Goal: Task Accomplishment & Management: Manage account settings

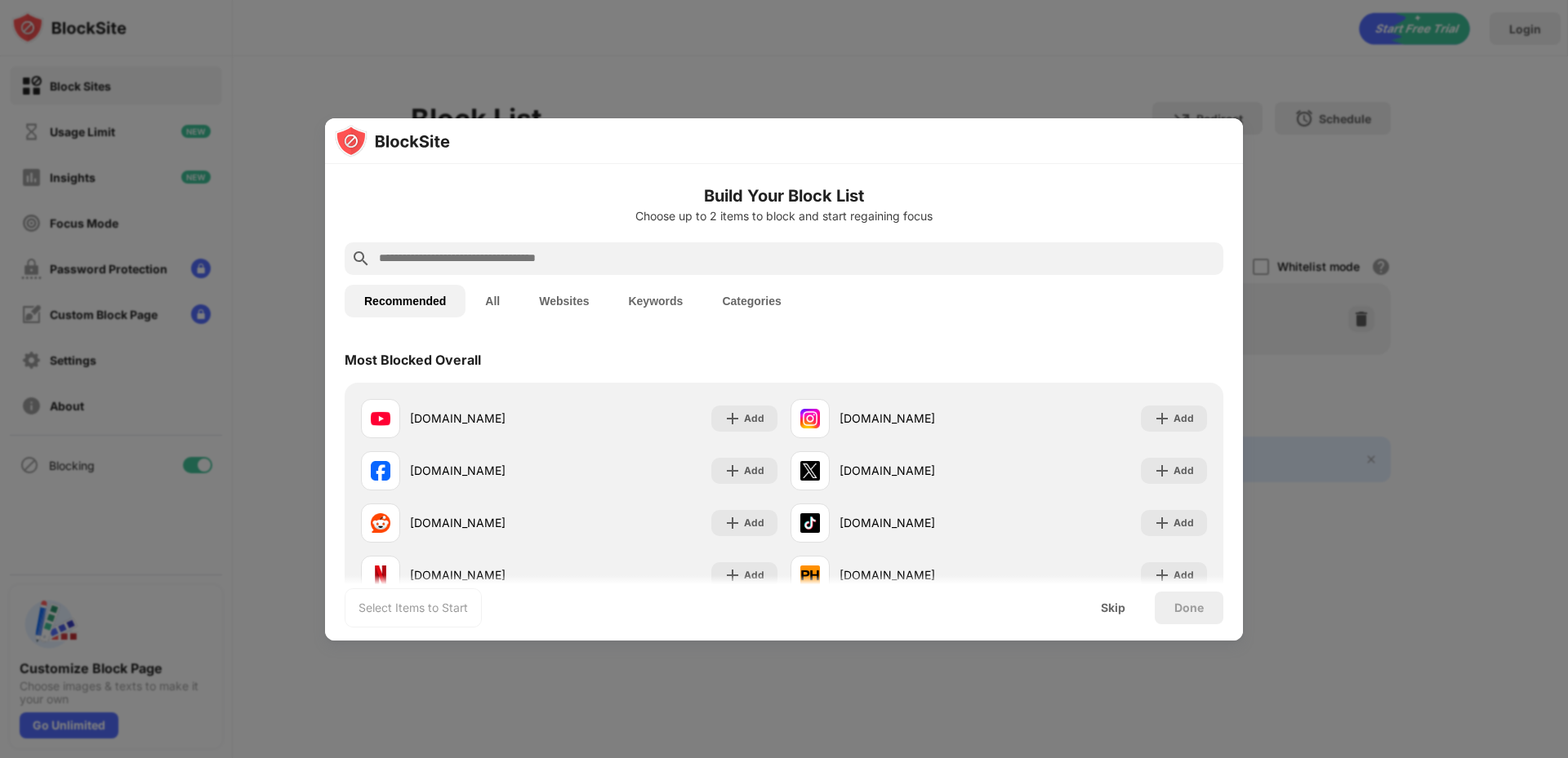
click at [756, 295] on button "Categories" at bounding box center [751, 301] width 98 height 33
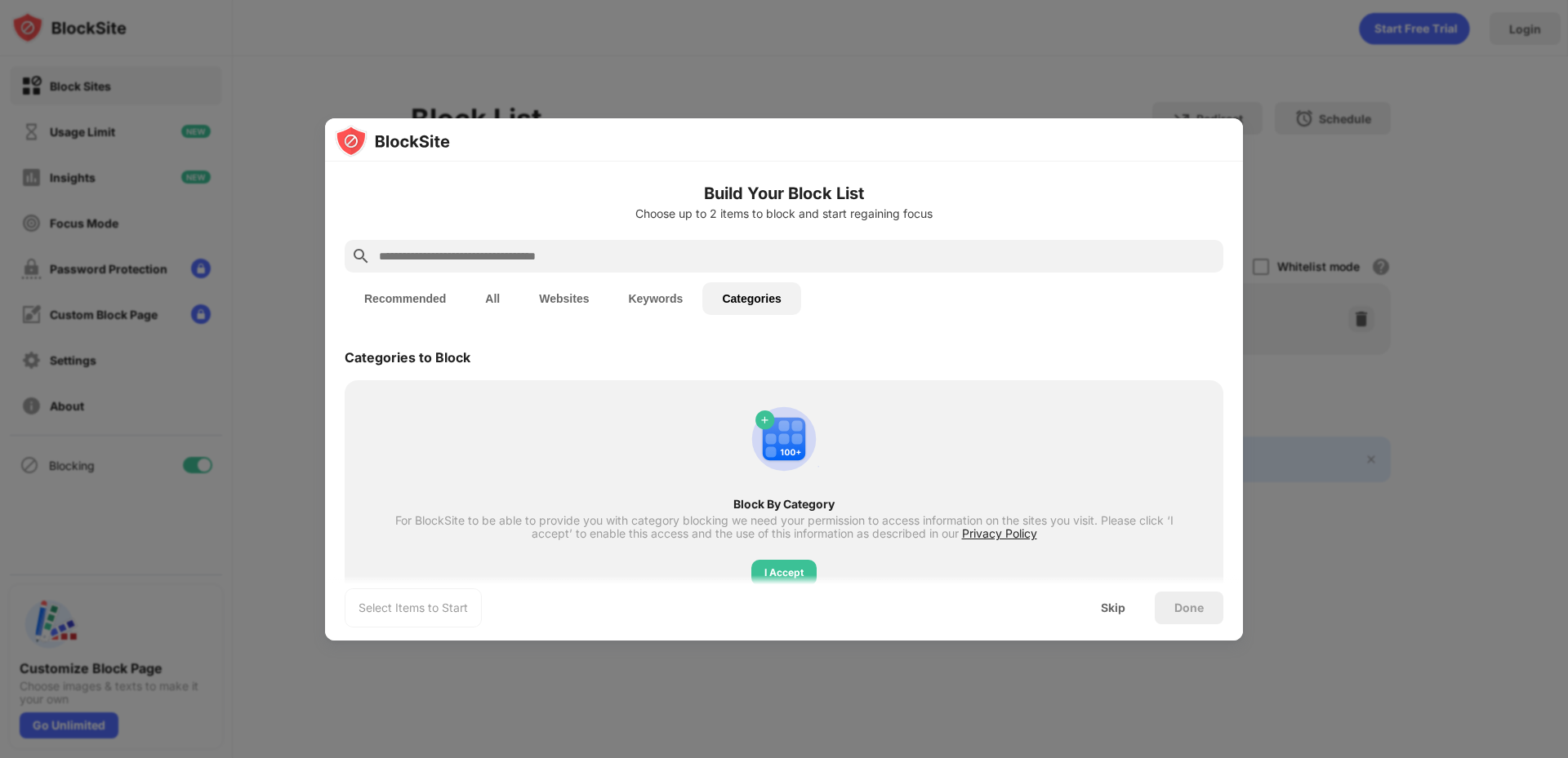
scroll to position [50, 0]
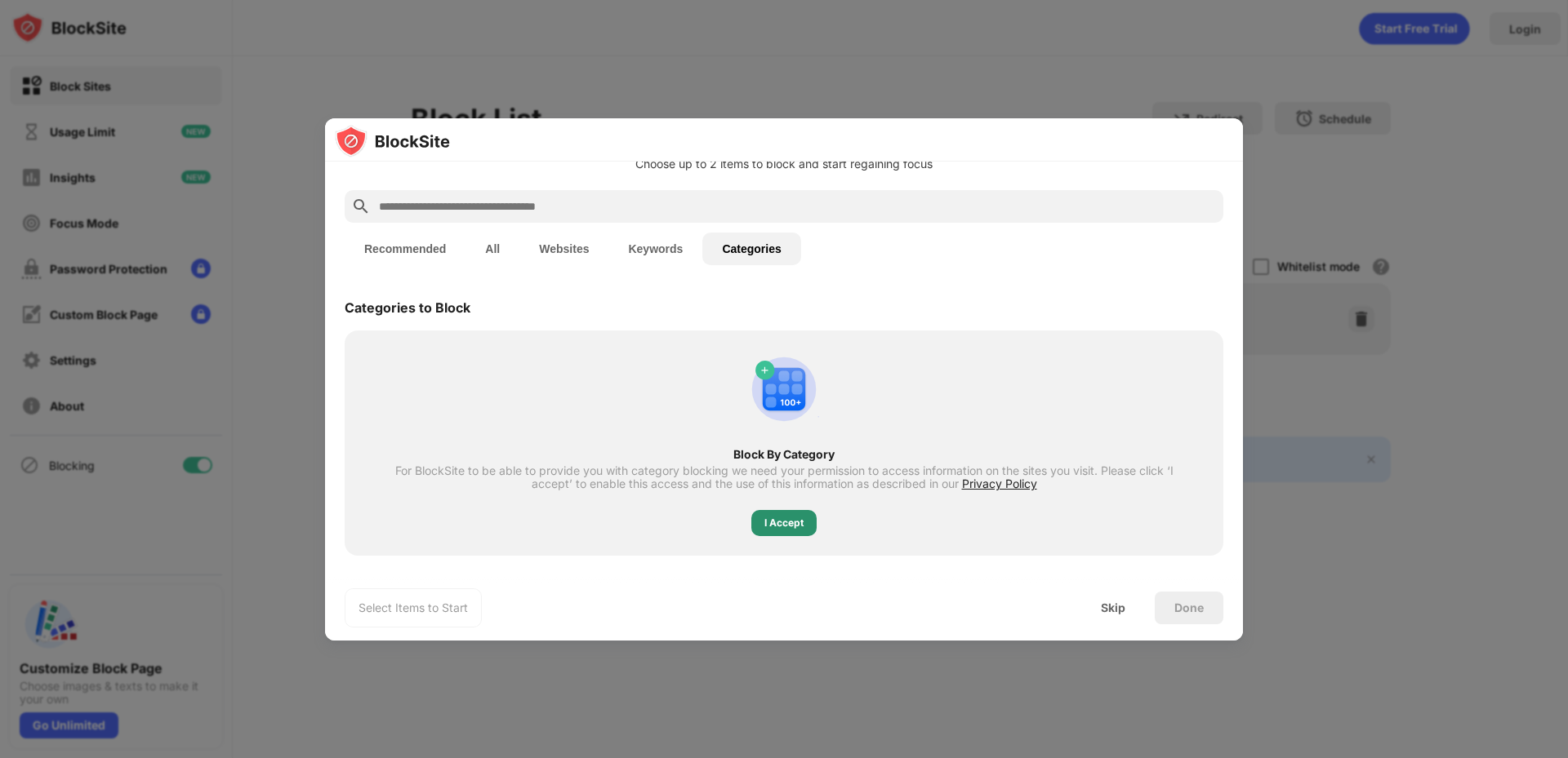
click at [793, 517] on div "I Accept" at bounding box center [784, 523] width 39 height 16
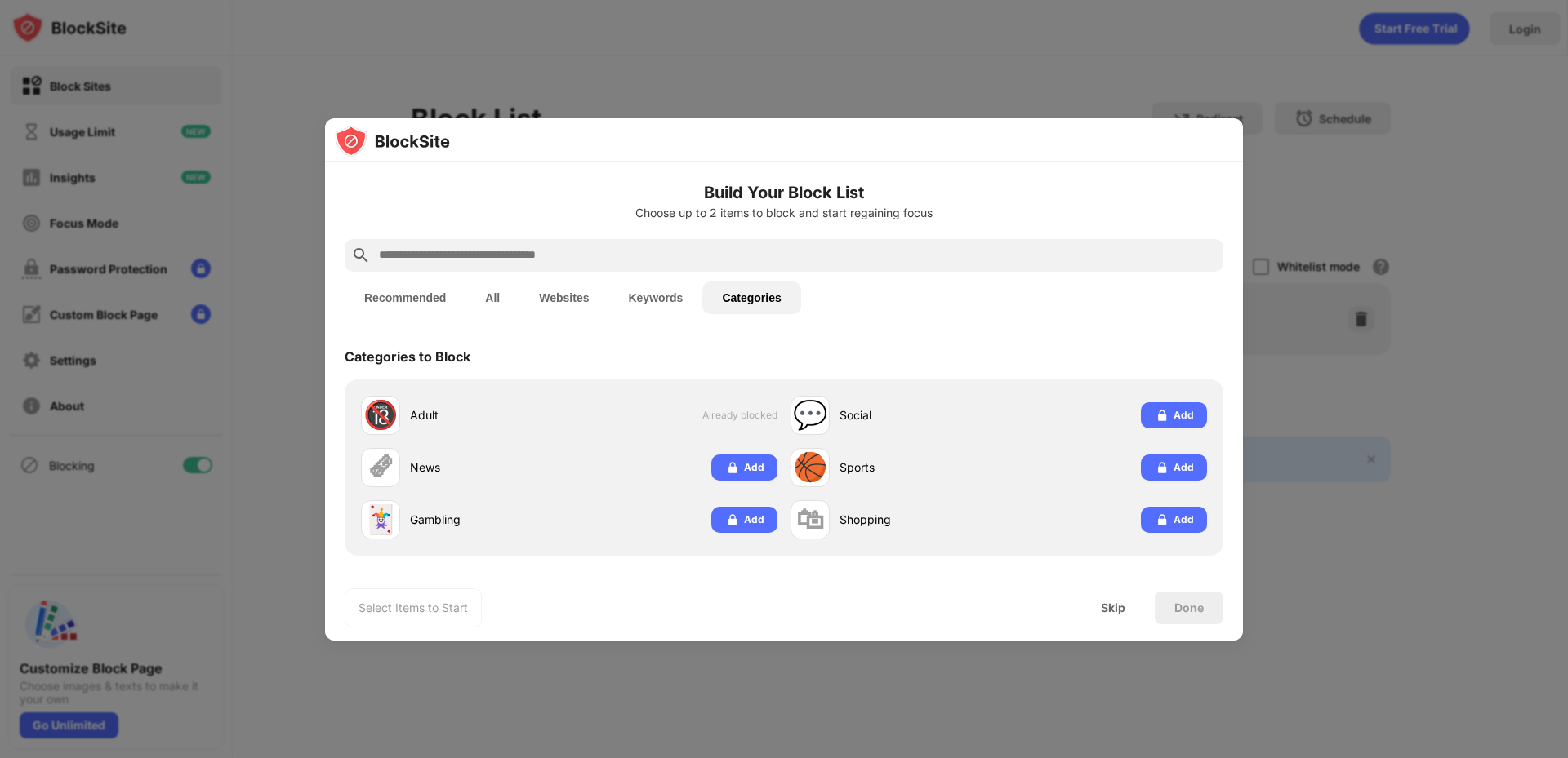
scroll to position [1, 0]
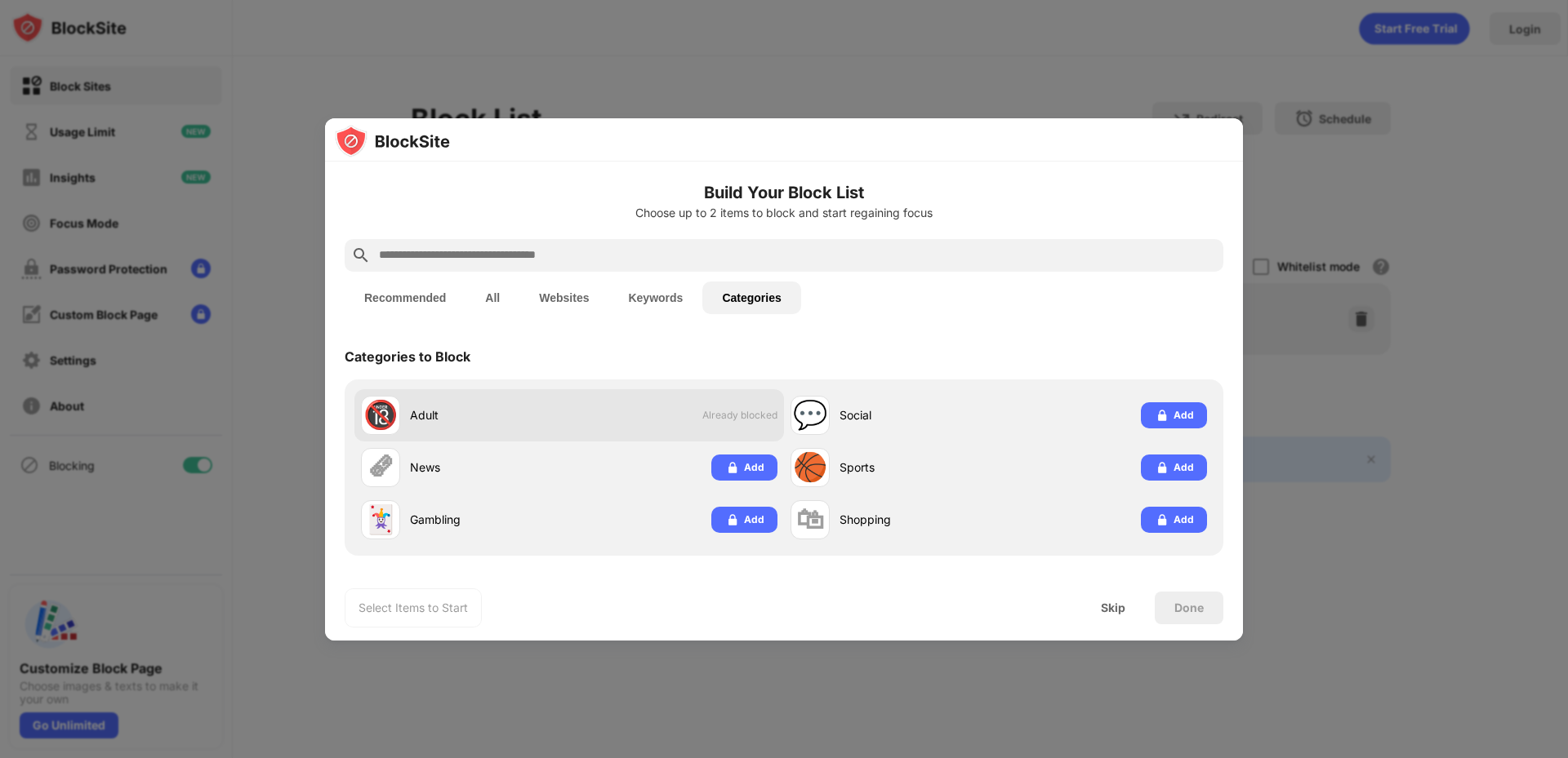
click at [723, 415] on span "Already blocked" at bounding box center [740, 415] width 75 height 12
click at [661, 409] on div "🔞 Adult Already blocked" at bounding box center [569, 416] width 429 height 52
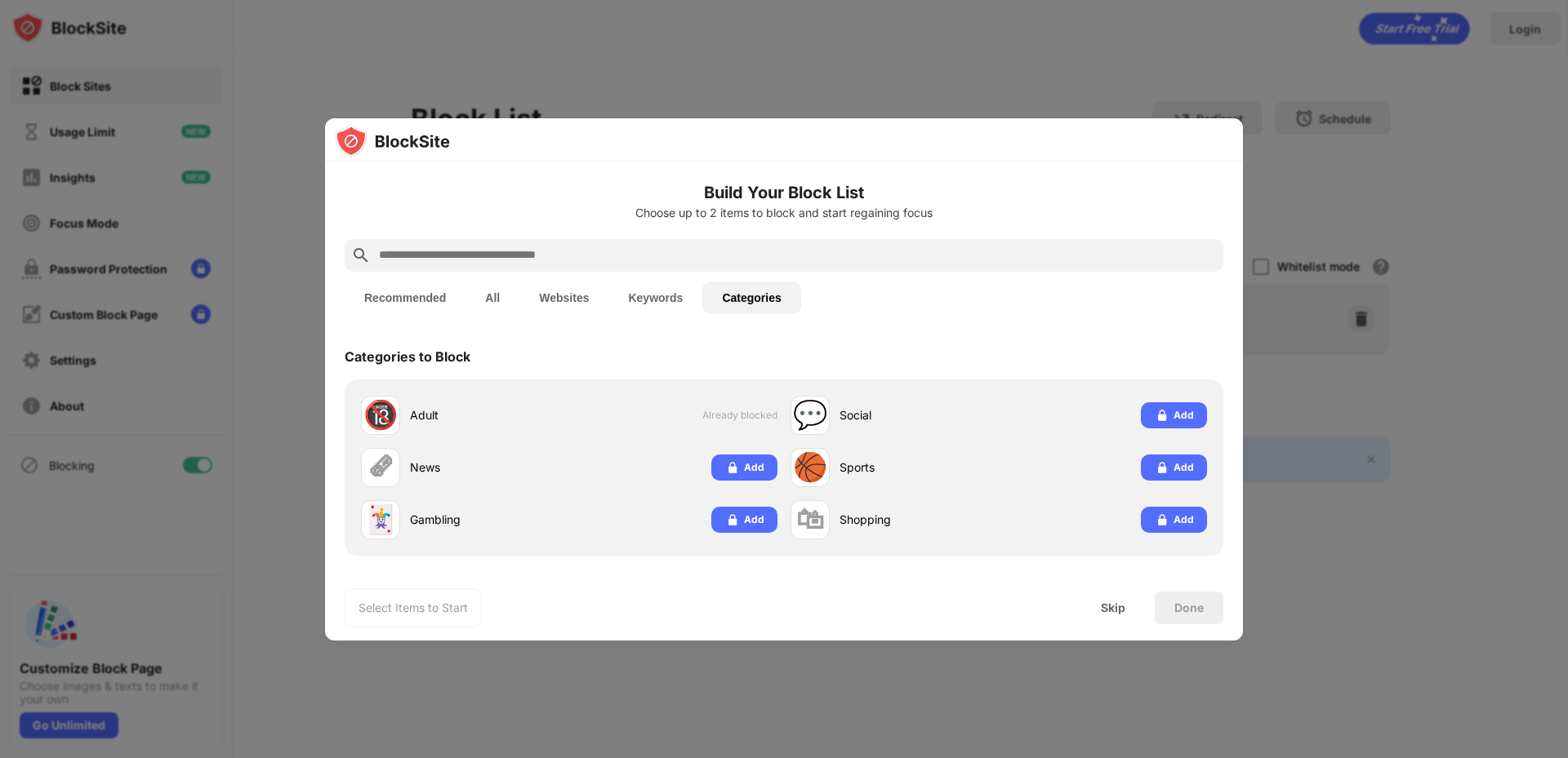
click at [1181, 613] on div "Done" at bounding box center [1188, 608] width 30 height 13
click at [1106, 603] on div "Skip" at bounding box center [1112, 608] width 25 height 13
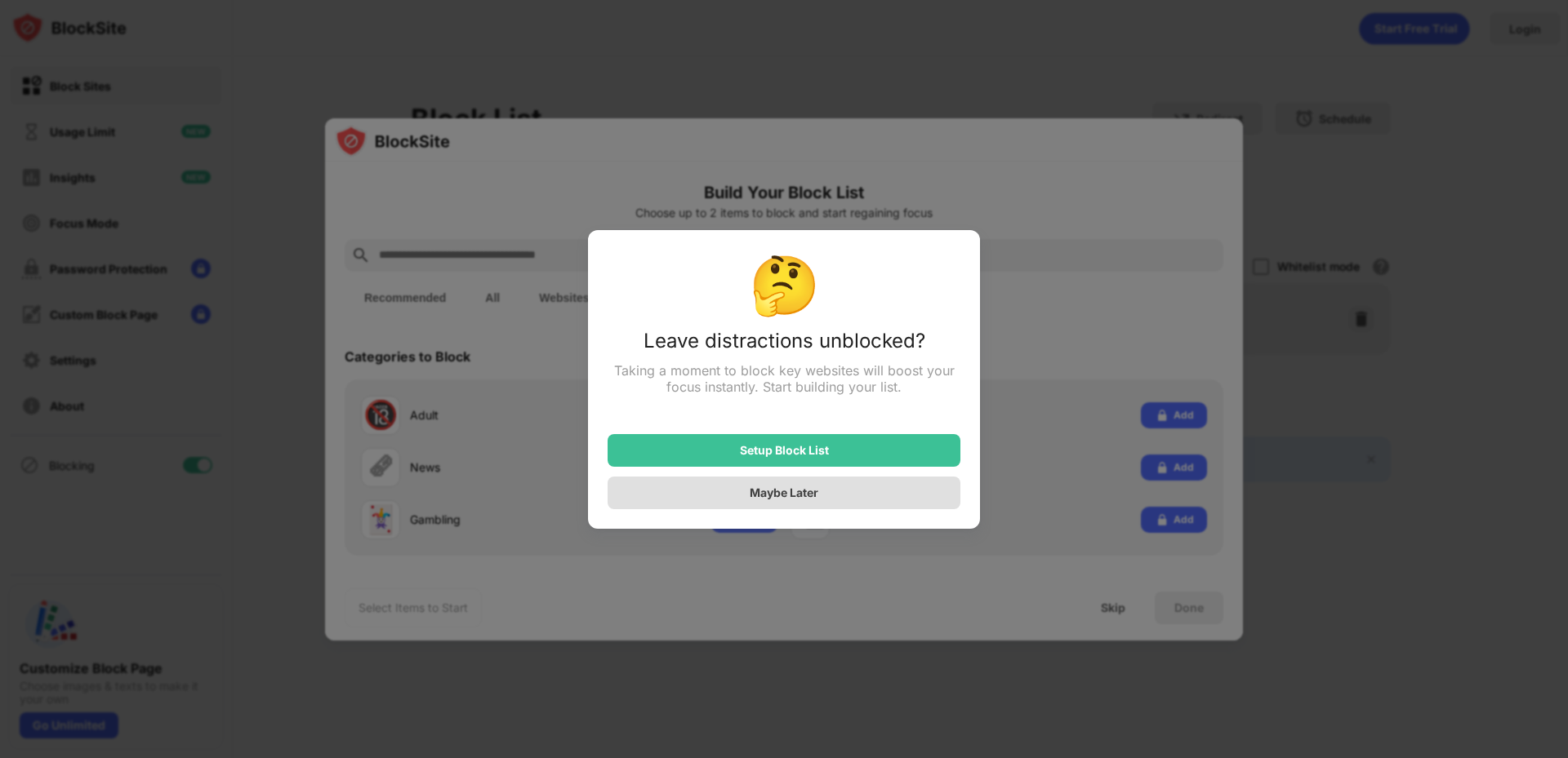
click at [812, 492] on div "Maybe Later" at bounding box center [784, 493] width 68 height 14
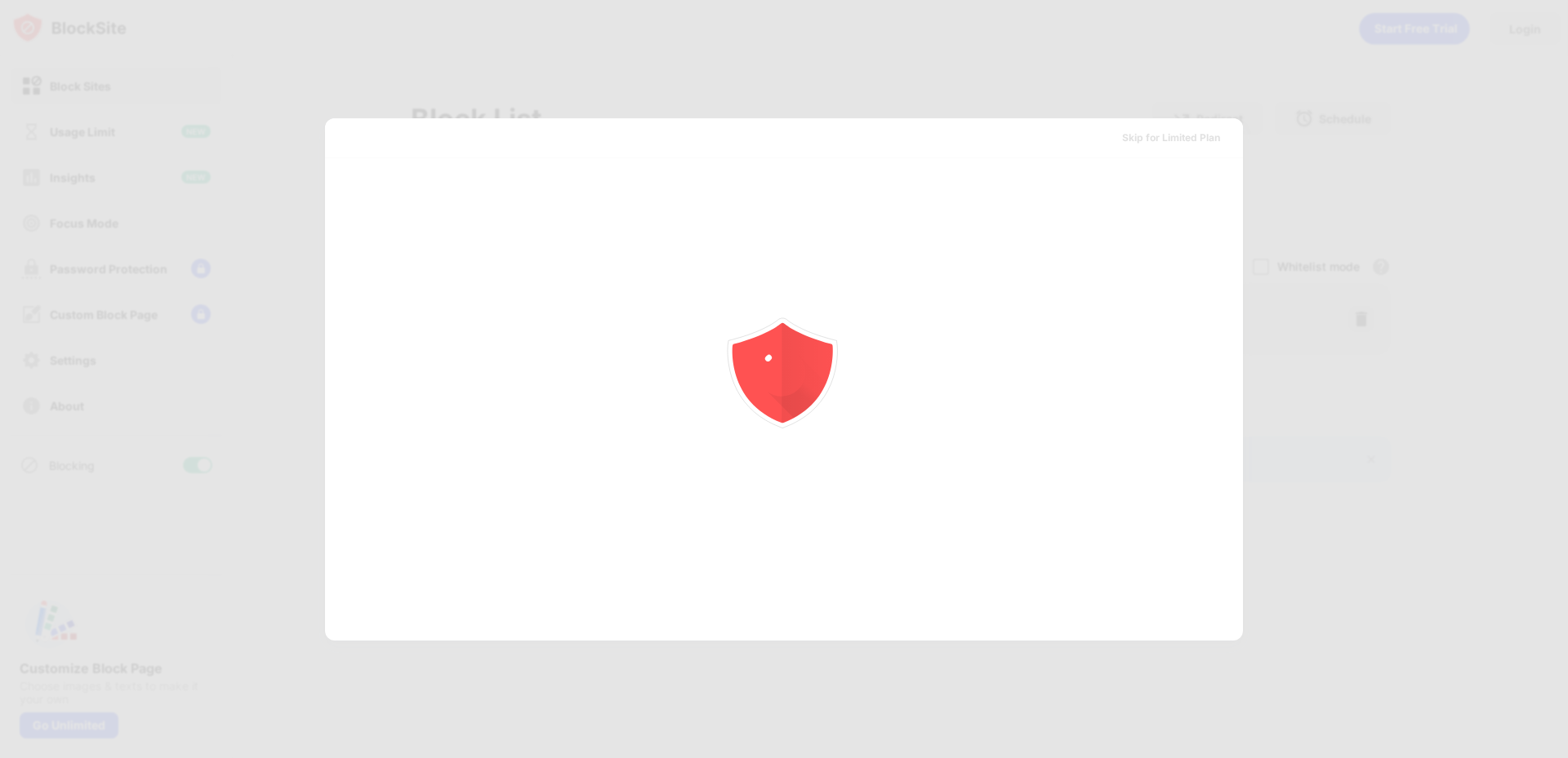
scroll to position [0, 0]
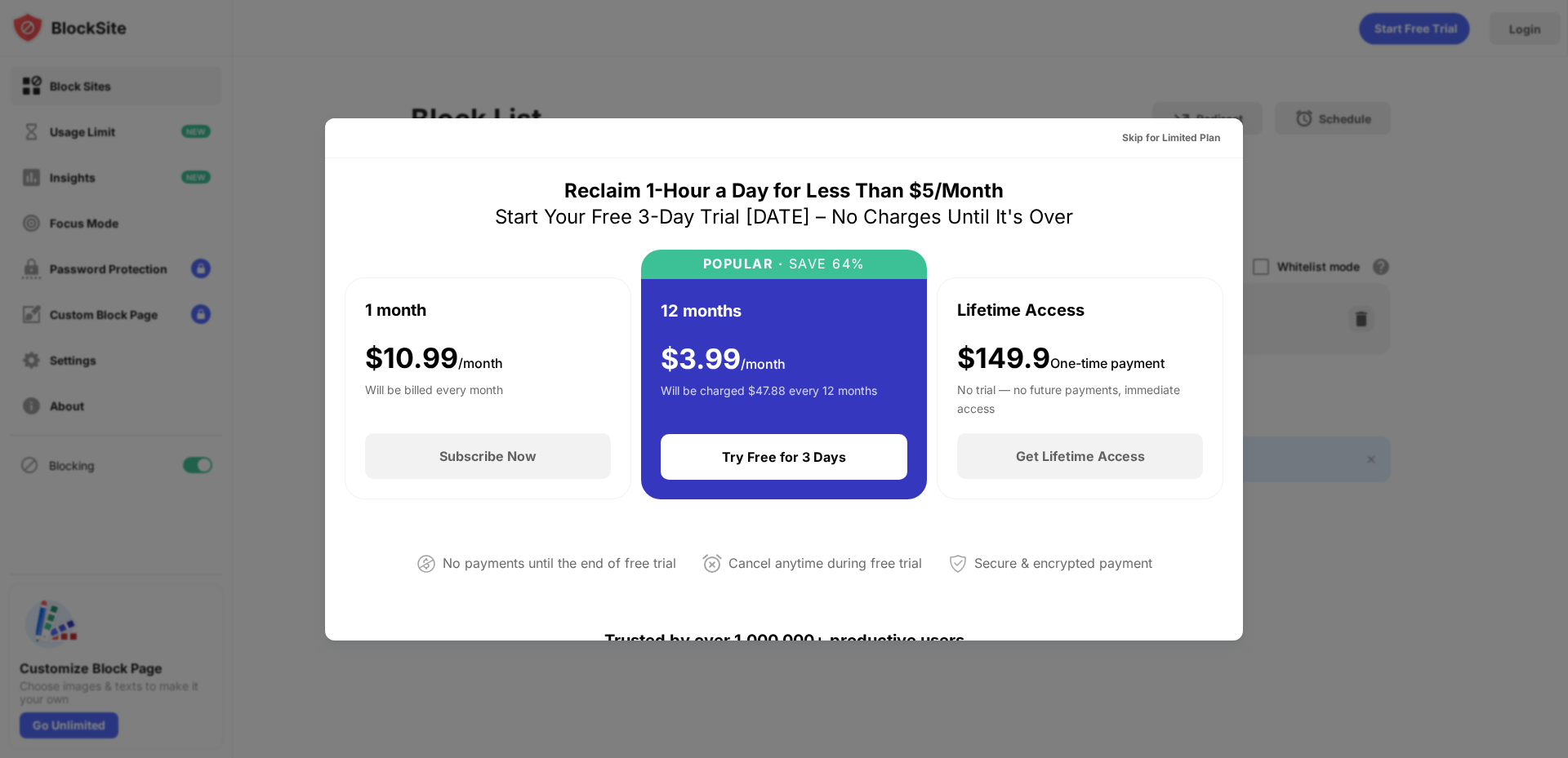
click at [456, 45] on div at bounding box center [784, 379] width 1568 height 758
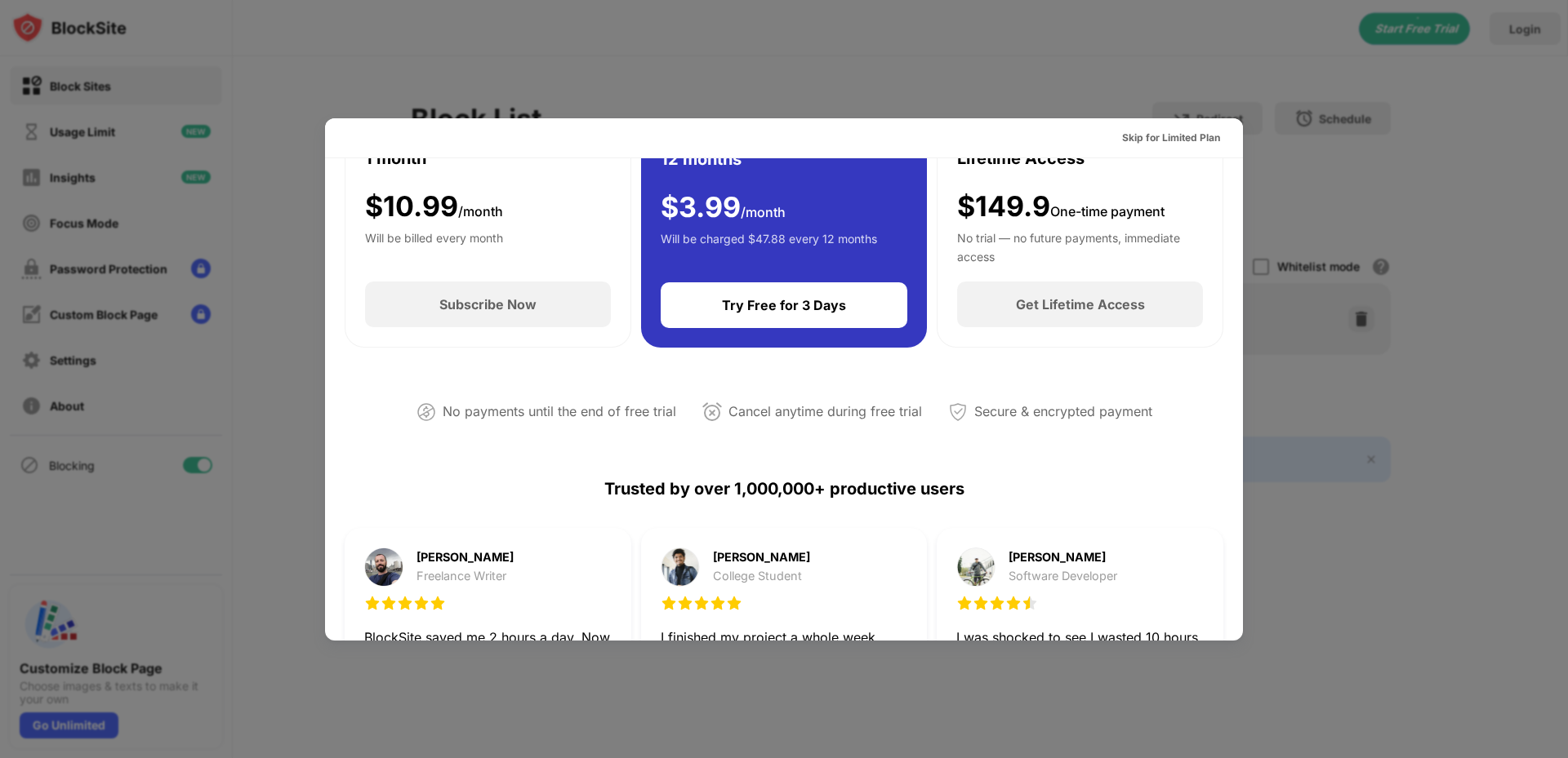
scroll to position [734, 0]
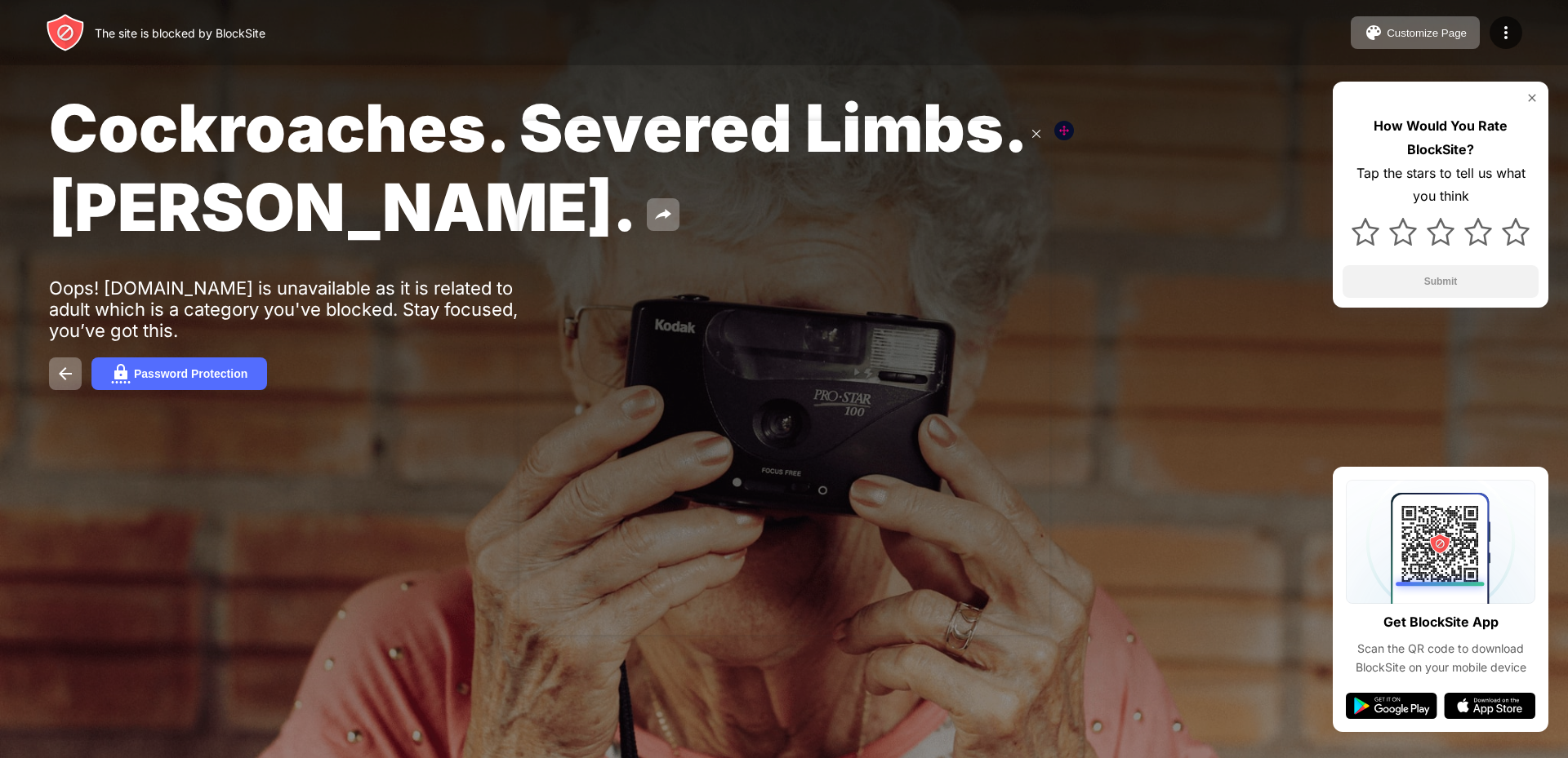
click at [1033, 132] on icon at bounding box center [1035, 134] width 14 height 14
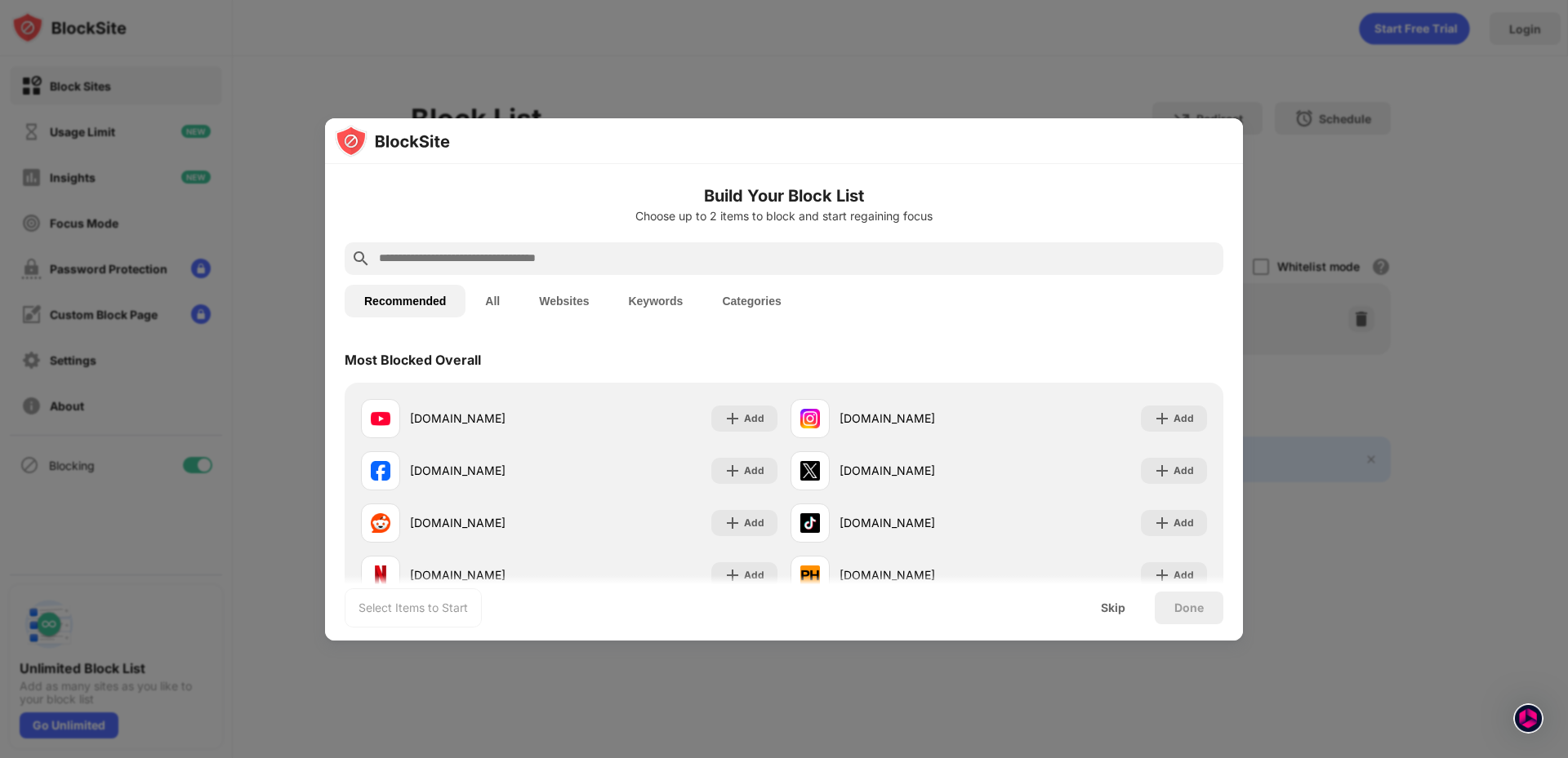
click at [576, 313] on button "Websites" at bounding box center [563, 301] width 89 height 33
click at [535, 260] on input "text" at bounding box center [796, 257] width 839 height 19
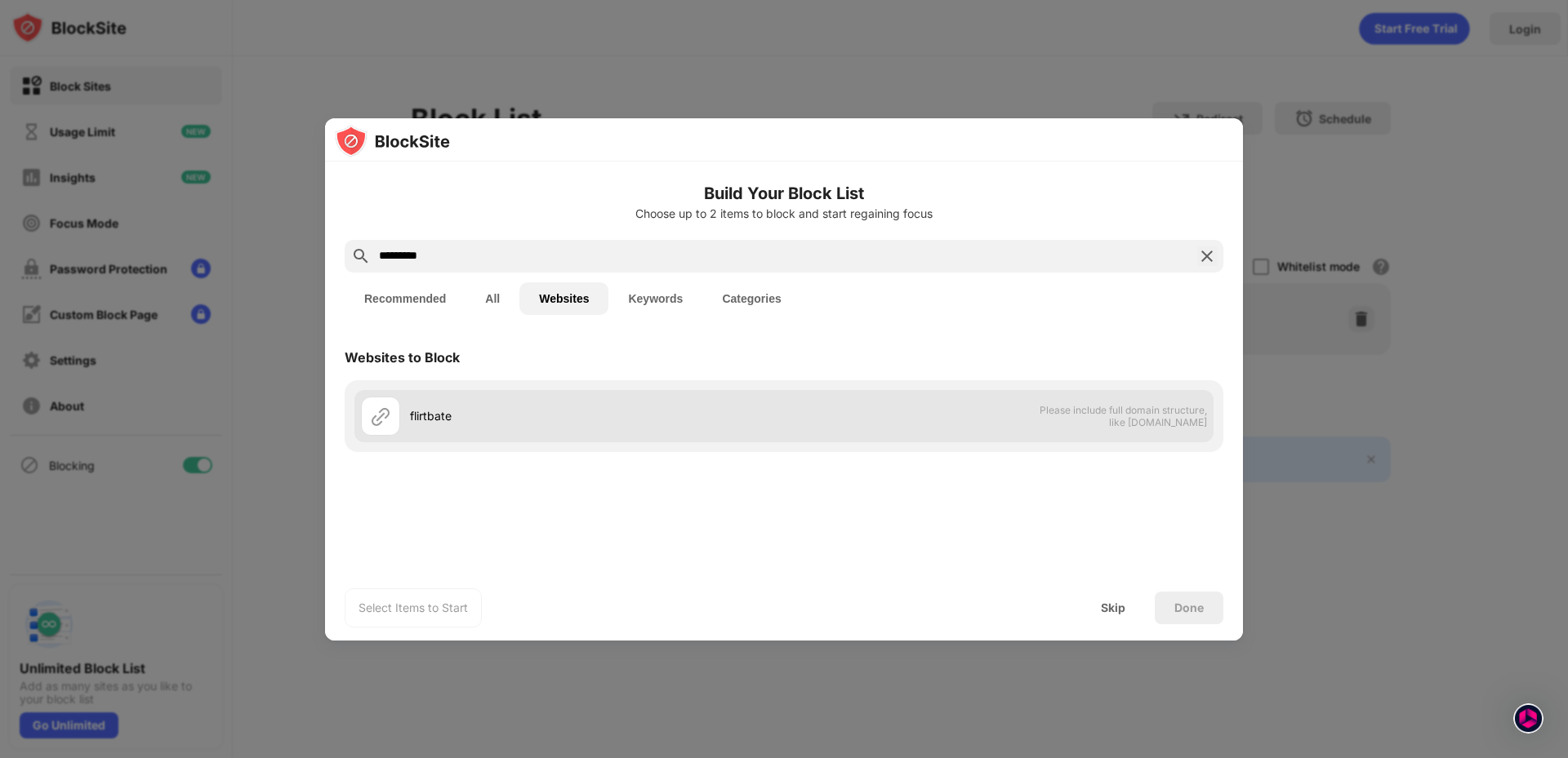
click at [479, 420] on div "flirtbate" at bounding box center [597, 416] width 374 height 17
click at [432, 420] on div "flirtbate" at bounding box center [597, 416] width 374 height 17
click at [379, 423] on img at bounding box center [380, 416] width 19 height 19
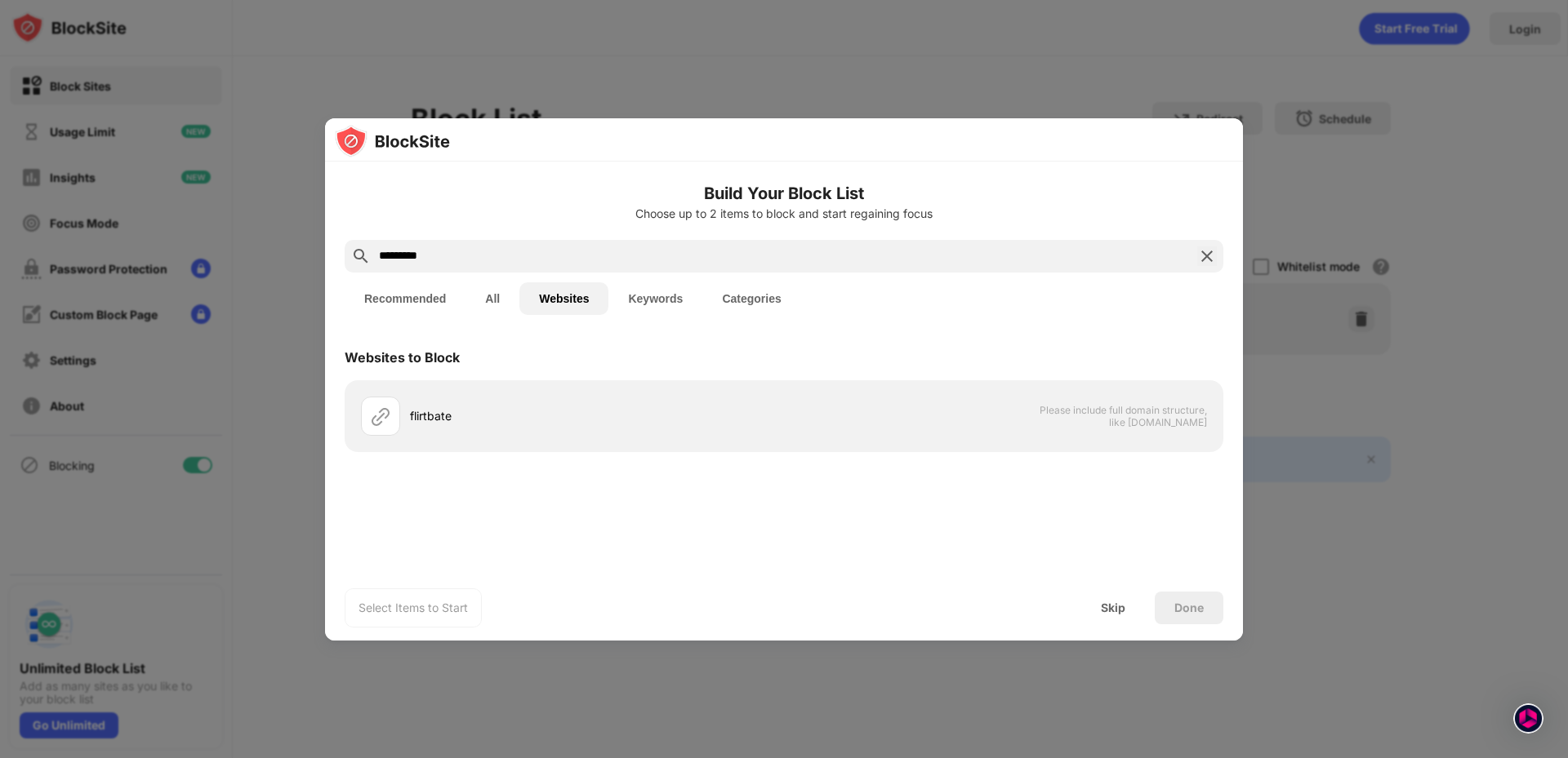
click at [434, 264] on input "*********" at bounding box center [784, 256] width 813 height 19
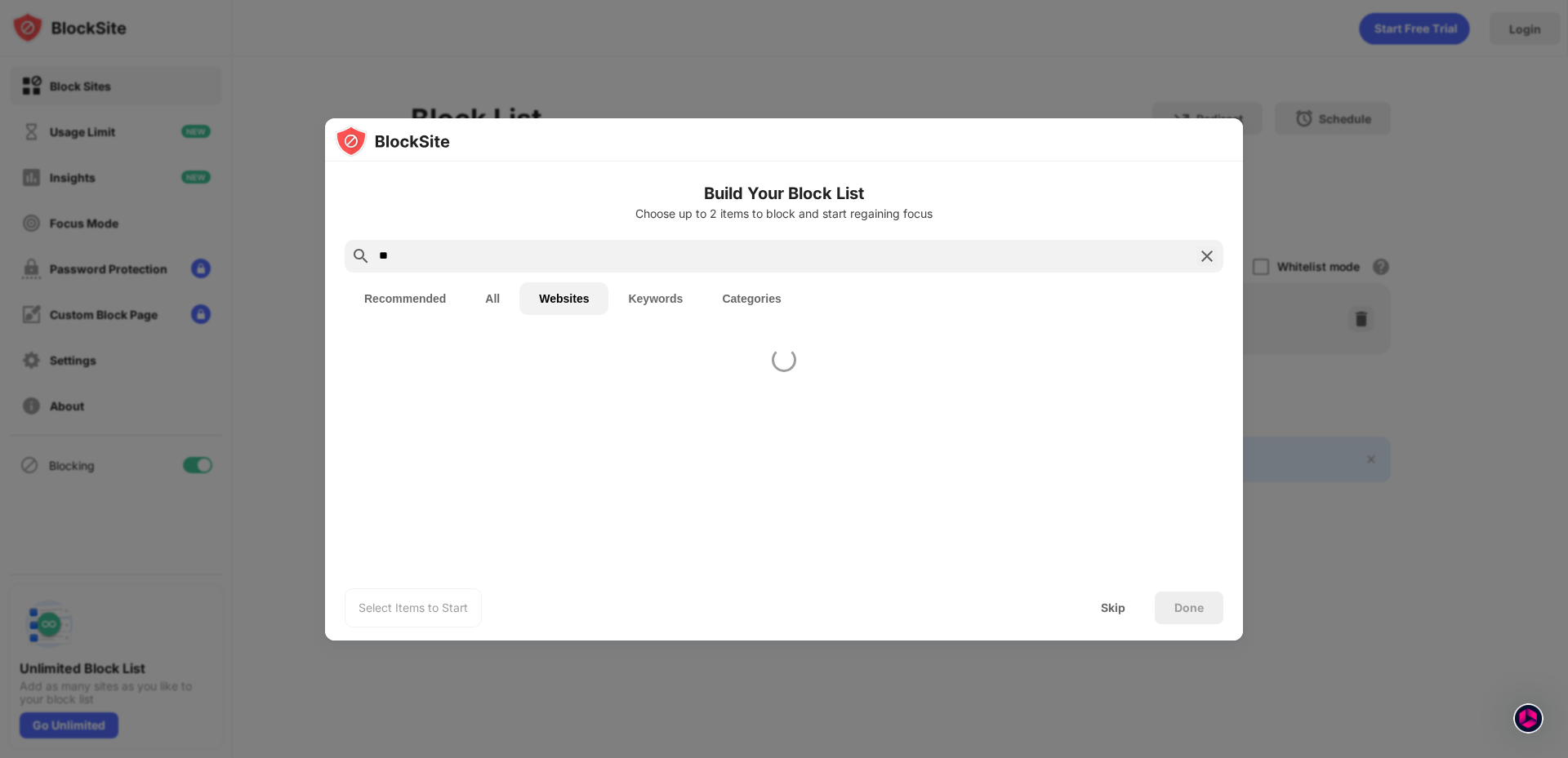
type input "*"
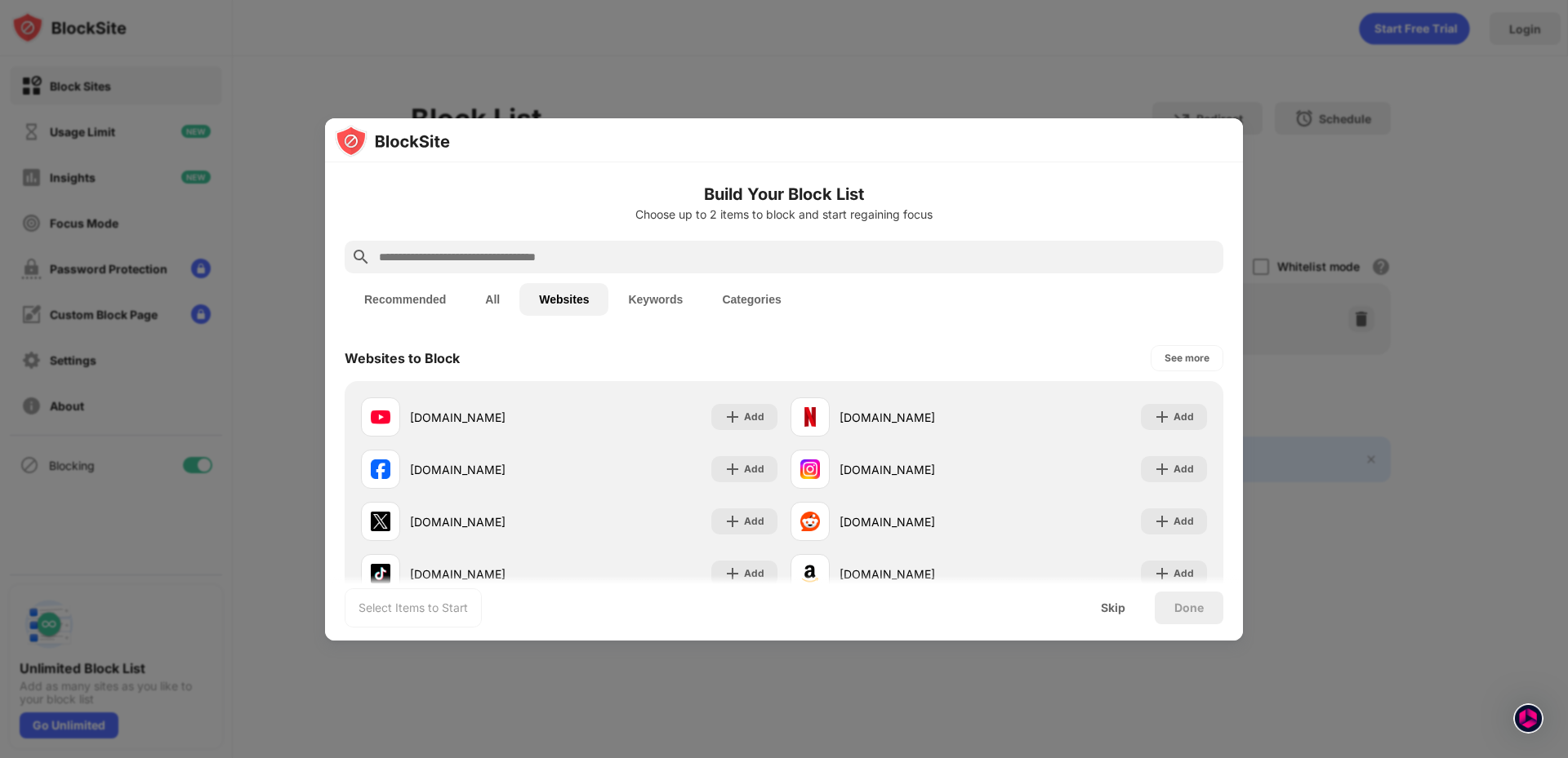
paste input "**********"
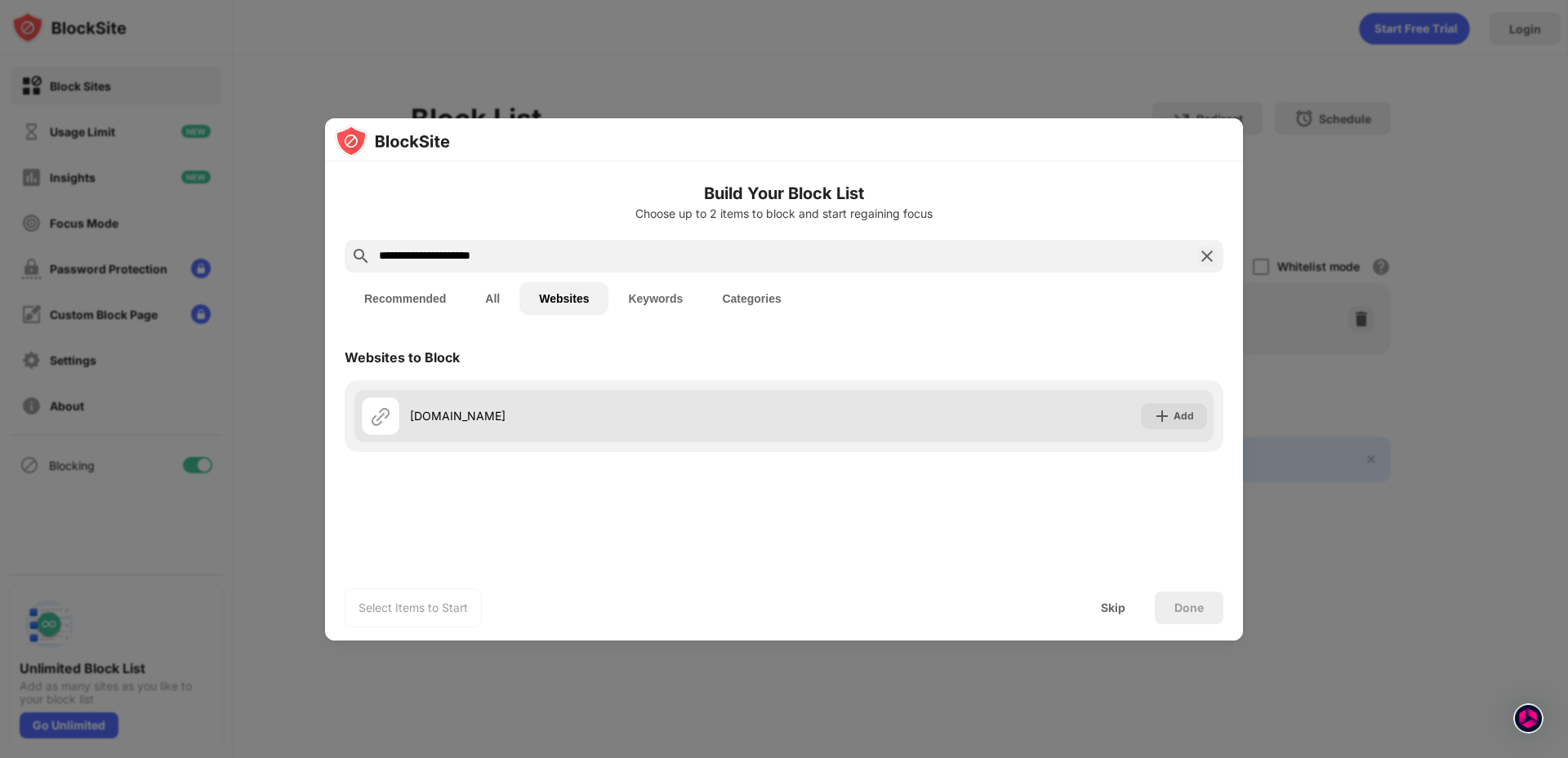
type input "**********"
click at [488, 417] on div "[DOMAIN_NAME]" at bounding box center [597, 416] width 374 height 17
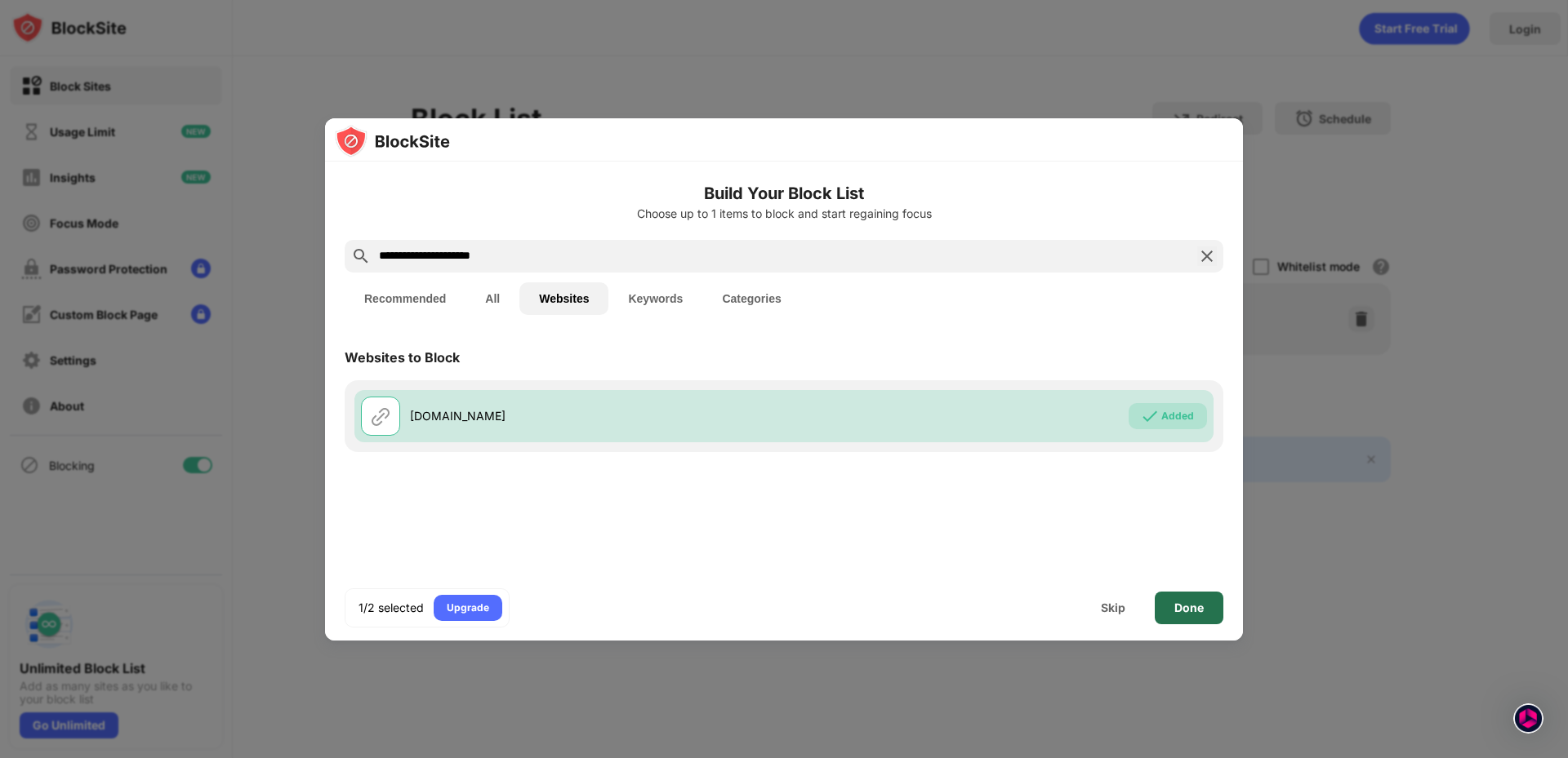
click at [1199, 604] on div "Done" at bounding box center [1188, 608] width 30 height 13
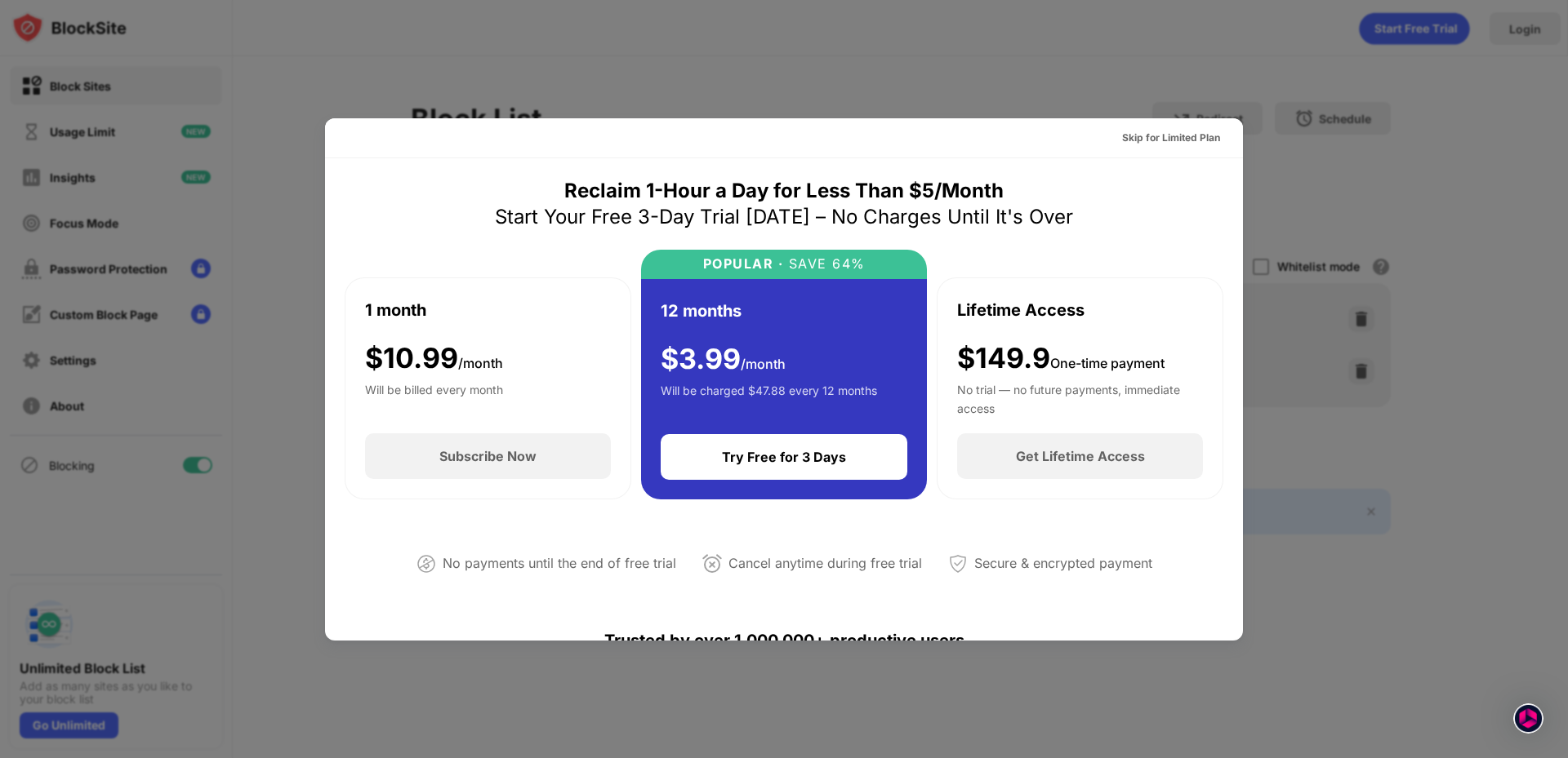
click at [1233, 69] on div at bounding box center [784, 379] width 1568 height 758
click at [1098, 664] on div at bounding box center [784, 379] width 1568 height 758
click at [494, 95] on div at bounding box center [784, 379] width 1568 height 758
